Goal: Find specific fact: Find specific fact

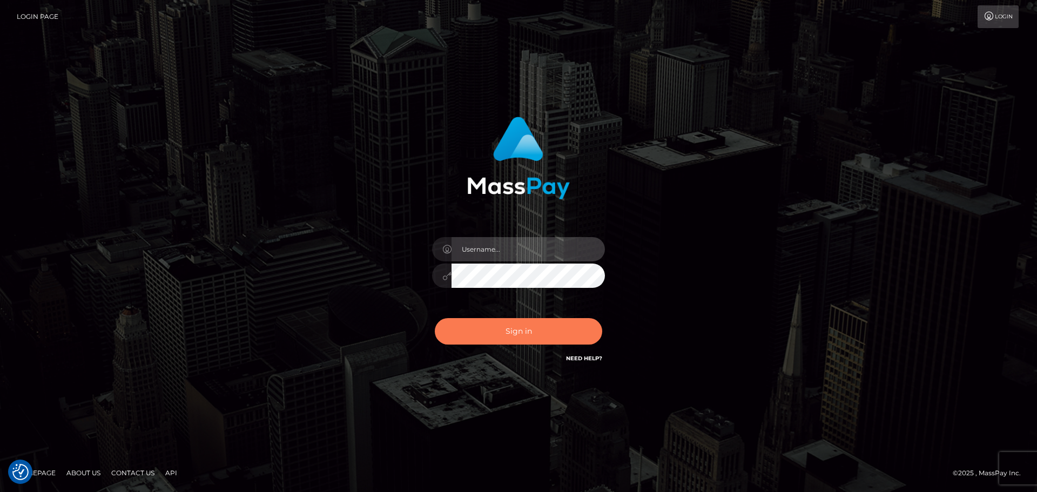
type input "Bedis"
click at [520, 324] on button "Sign in" at bounding box center [518, 331] width 167 height 26
type input "Bedis"
click at [520, 329] on button "Sign in" at bounding box center [518, 331] width 167 height 26
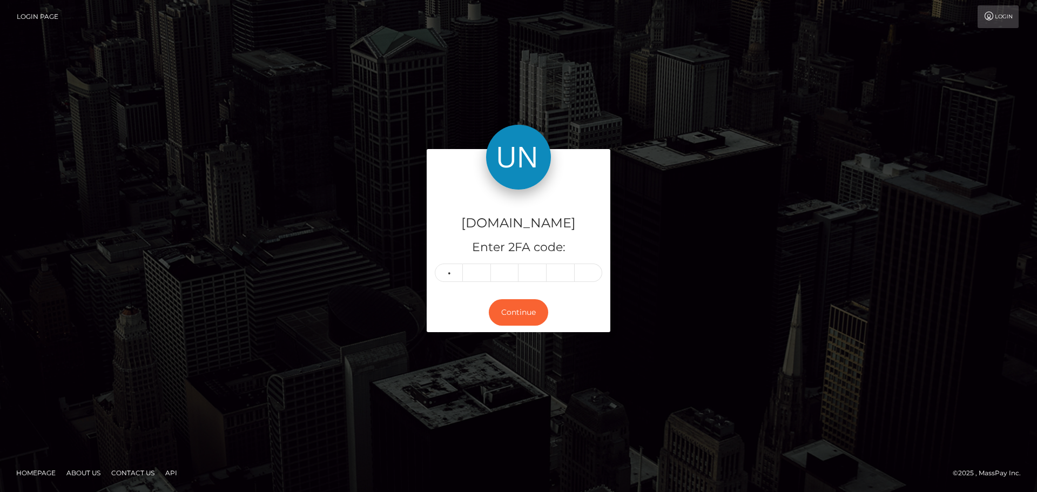
type input "8"
type input "6"
type input "9"
type input "5"
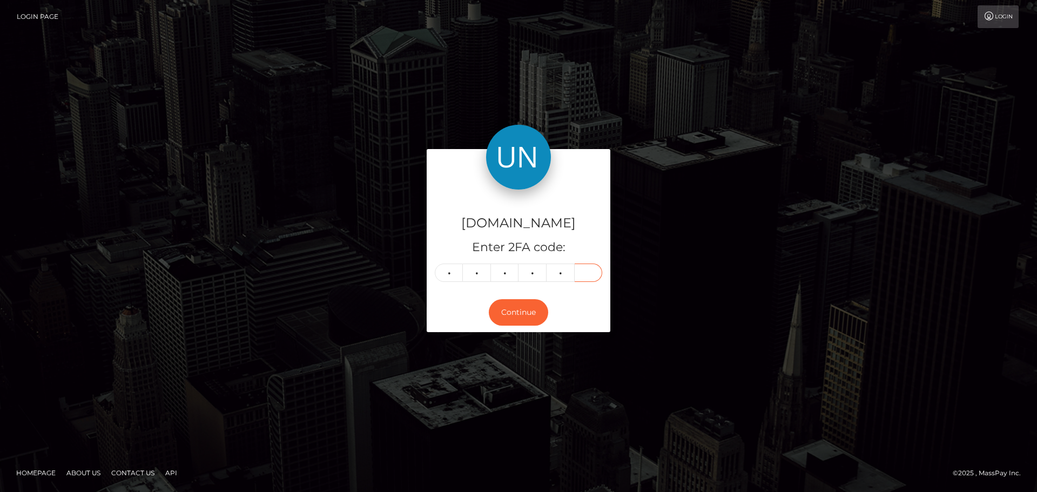
type input "3"
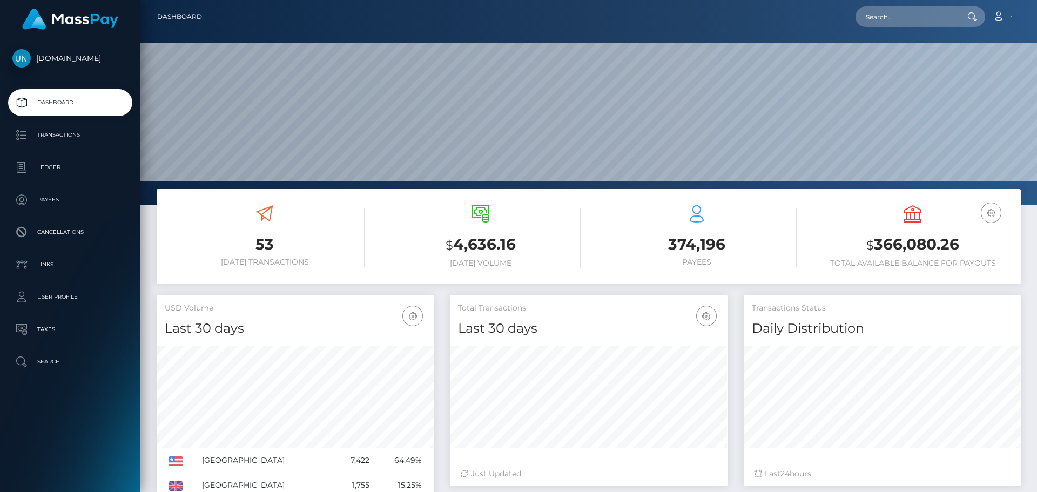
scroll to position [192, 278]
click at [897, 12] on input "text" at bounding box center [906, 16] width 102 height 21
paste input "leylanww@gmail.com"
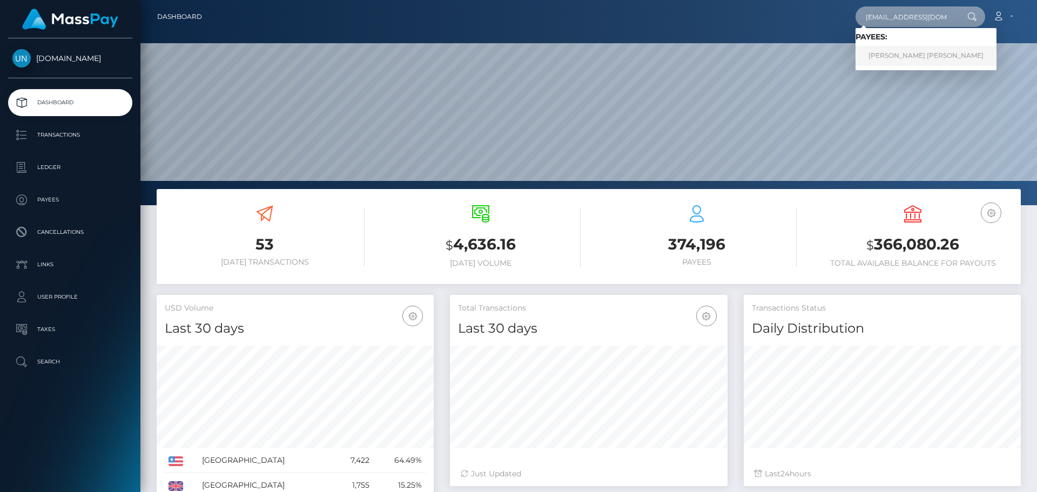
type input "leylanww@gmail.com"
click at [912, 60] on link "LEYLA NICOLE WEAVER" at bounding box center [925, 56] width 141 height 20
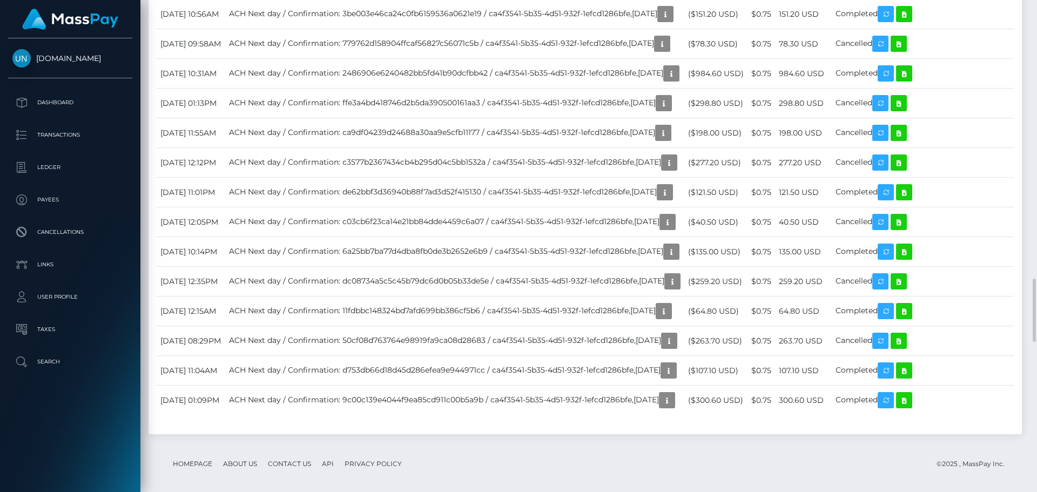
scroll to position [1728, 0]
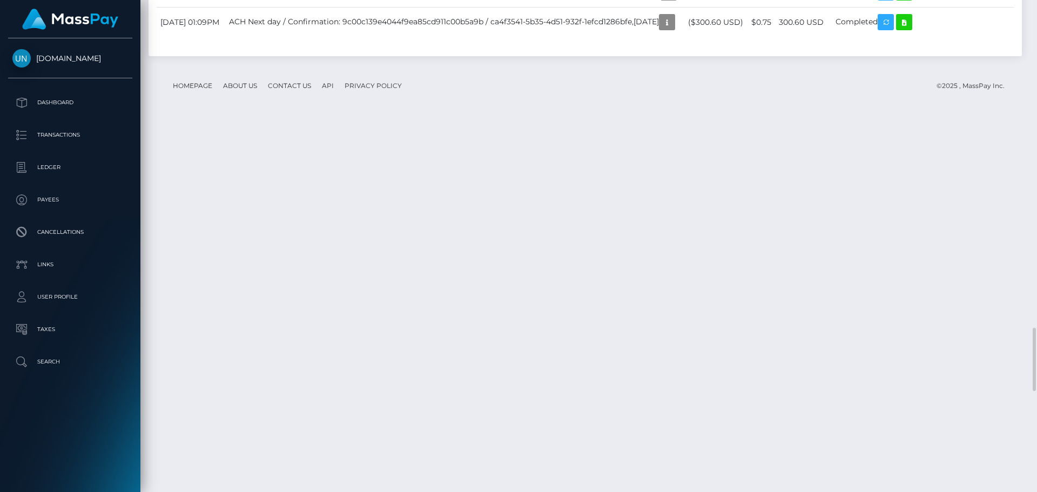
scroll to position [2484, 0]
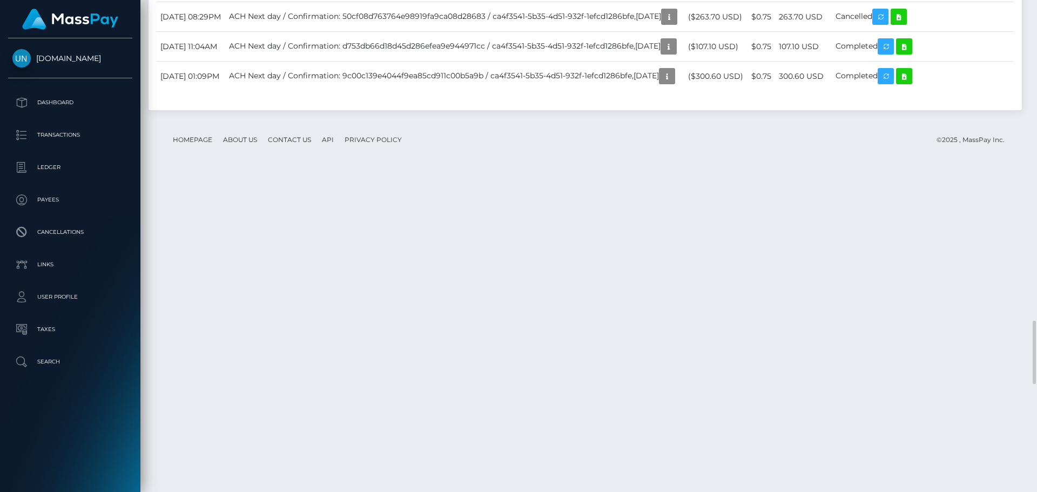
drag, startPoint x: 800, startPoint y: 109, endPoint x: 842, endPoint y: 109, distance: 42.1
copy td "160.65 USD"
drag, startPoint x: 162, startPoint y: 104, endPoint x: 231, endPoint y: 113, distance: 69.2
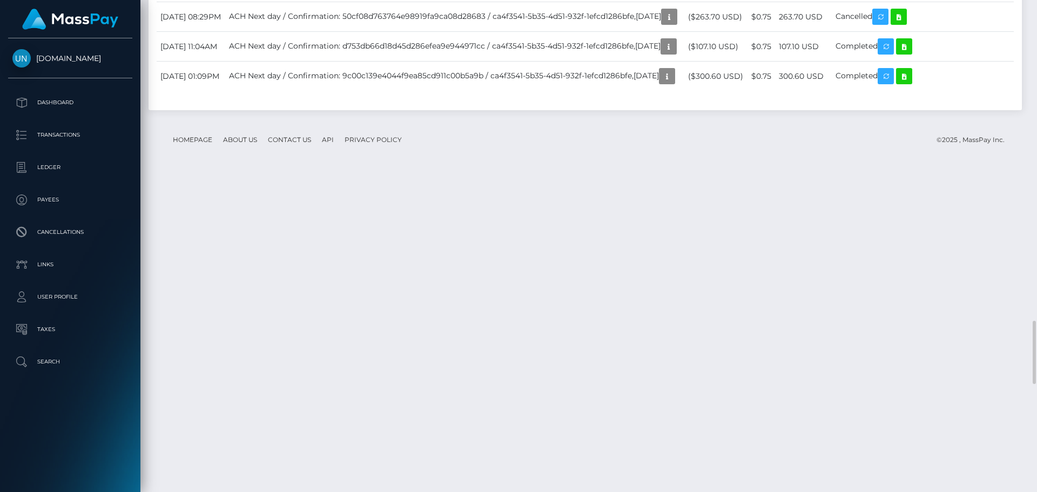
copy td "September 2, 2025 09:04PM"
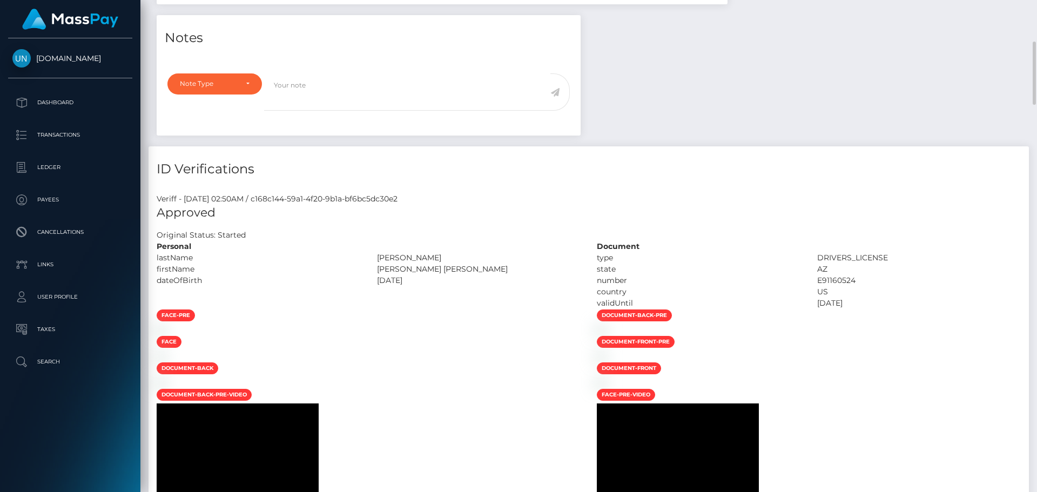
scroll to position [0, 0]
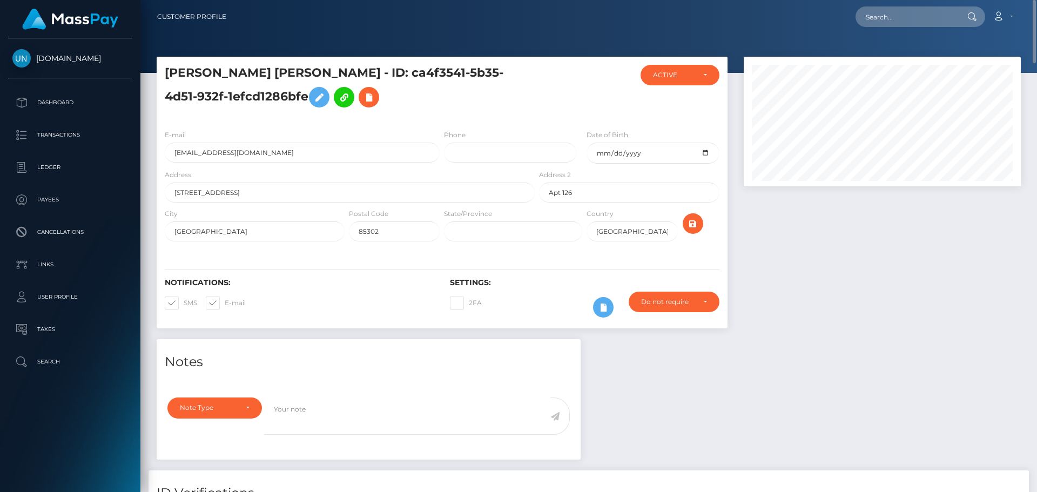
click at [482, 119] on div "LEYLA NICOLE WEAVER - ID: ca4f3541-5b35-4d51-932f-1efcd1286bfe" at bounding box center [347, 93] width 380 height 56
drag, startPoint x: 325, startPoint y: 70, endPoint x: 245, endPoint y: 102, distance: 86.3
click at [245, 102] on h5 "LEYLA NICOLE WEAVER - ID: ca4f3541-5b35-4d51-932f-1efcd1286bfe" at bounding box center [347, 89] width 364 height 48
copy h5 "ID: ca4f3541-5b35-4d51-932f-1efcd1286bfe"
click at [312, 147] on input "leylanww@gmail.com" at bounding box center [302, 153] width 275 height 20
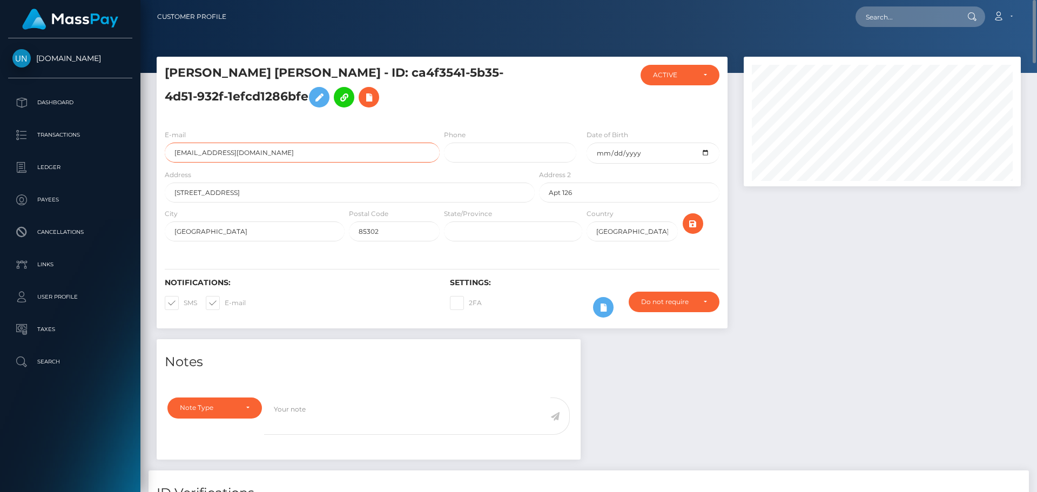
click at [312, 147] on input "leylanww@gmail.com" at bounding box center [302, 153] width 275 height 20
